Goal: Find specific page/section: Find specific page/section

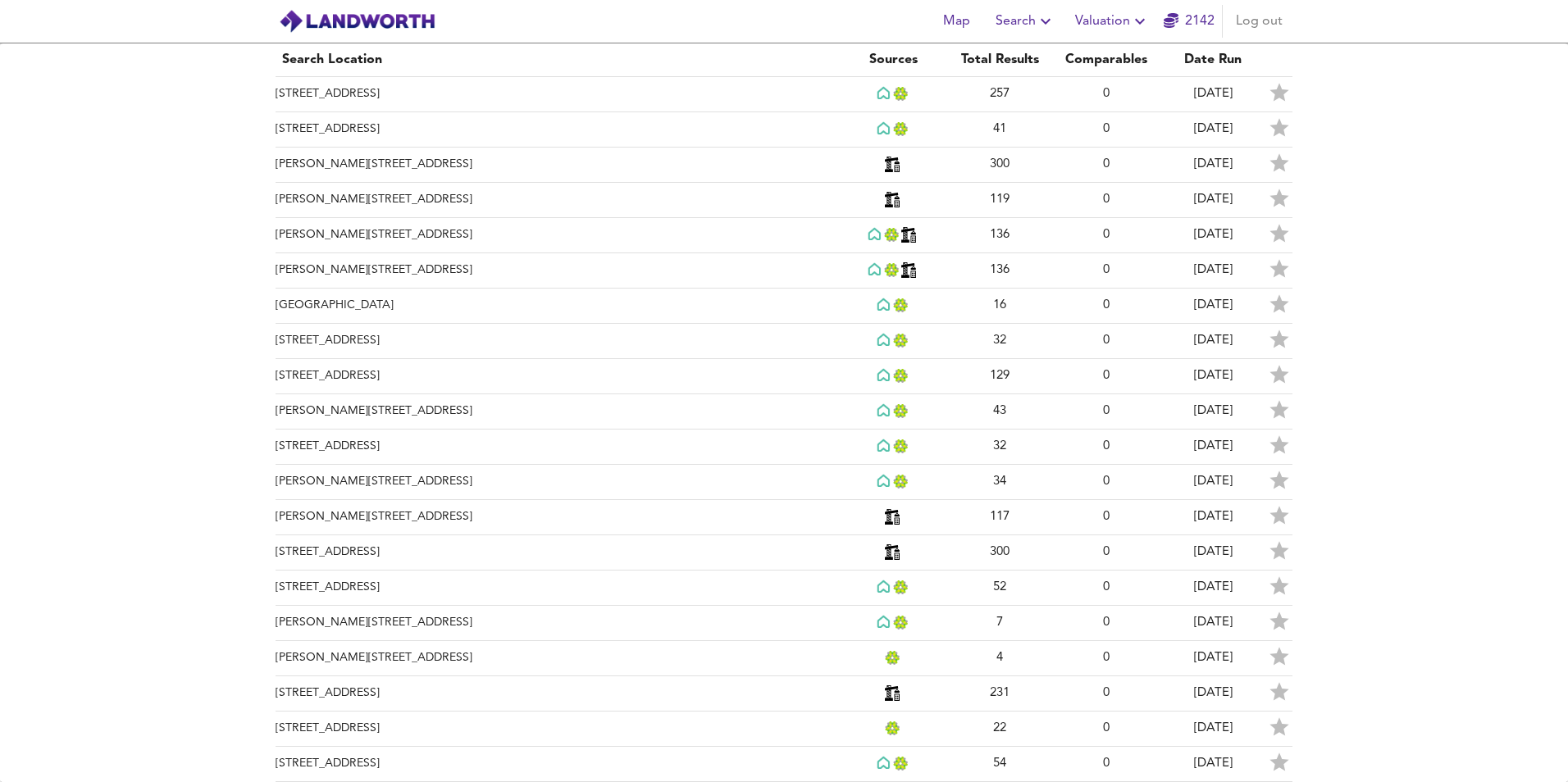
click at [960, 18] on span "Map" at bounding box center [956, 21] width 39 height 23
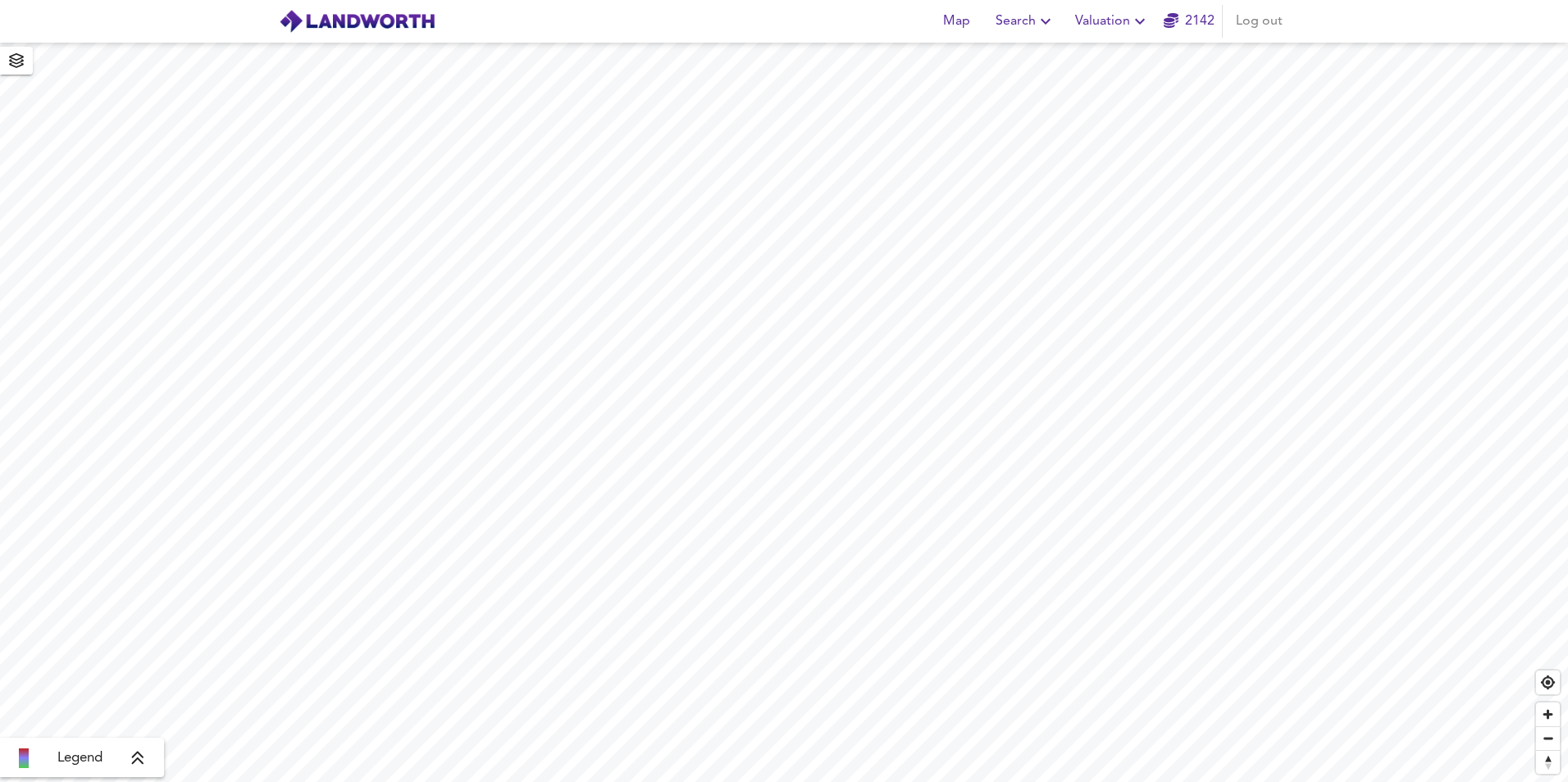
click at [1018, 22] on span "Search" at bounding box center [1025, 21] width 60 height 23
click at [1002, 53] on li "New Search" at bounding box center [1025, 59] width 162 height 30
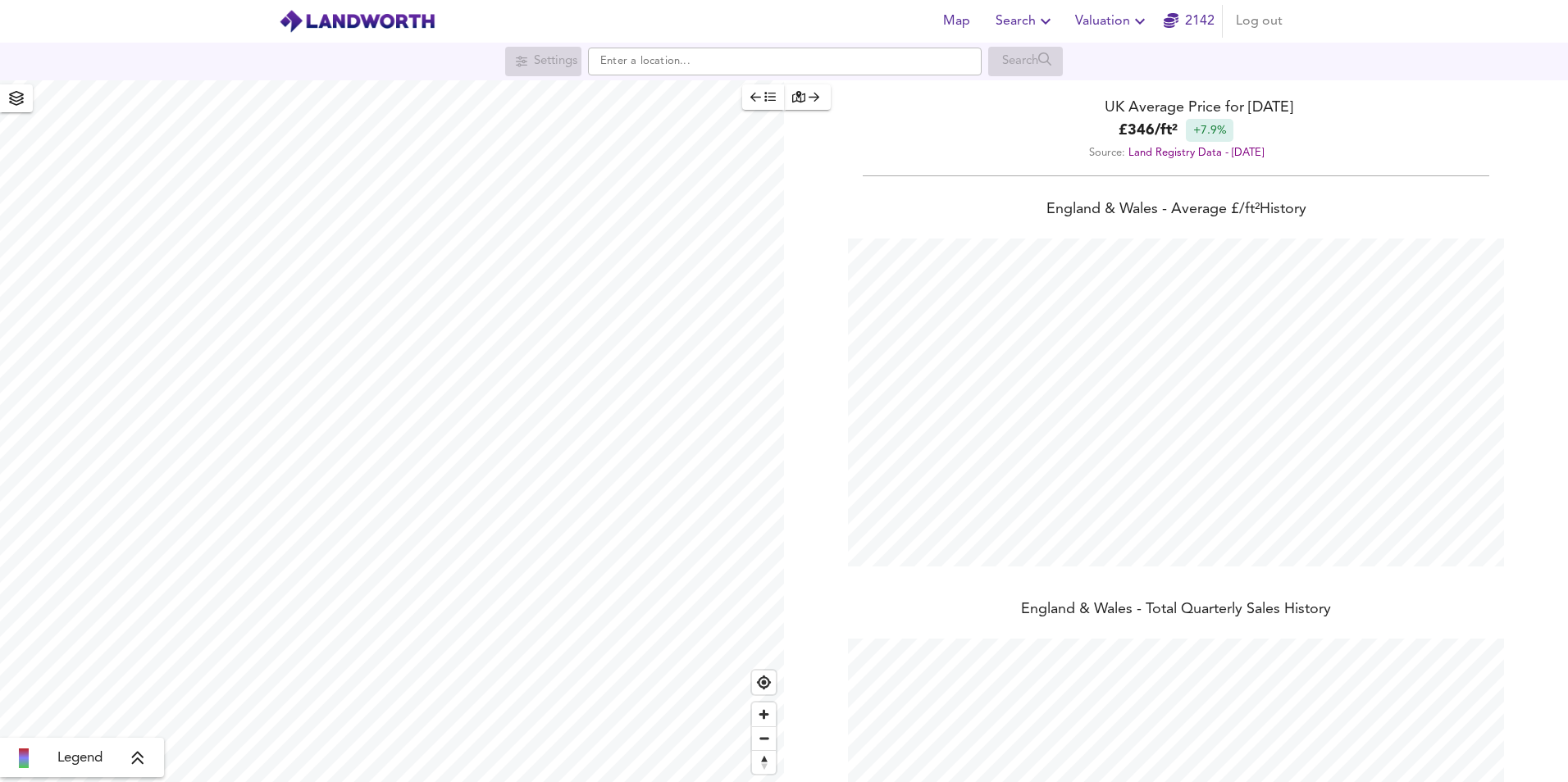
scroll to position [782, 1568]
